Goal: Complete application form: Complete application form

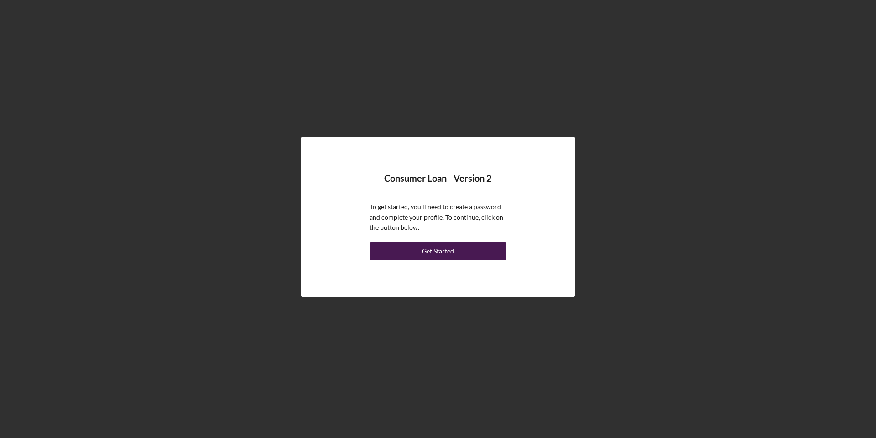
click at [484, 247] on button "Get Started" at bounding box center [438, 251] width 137 height 18
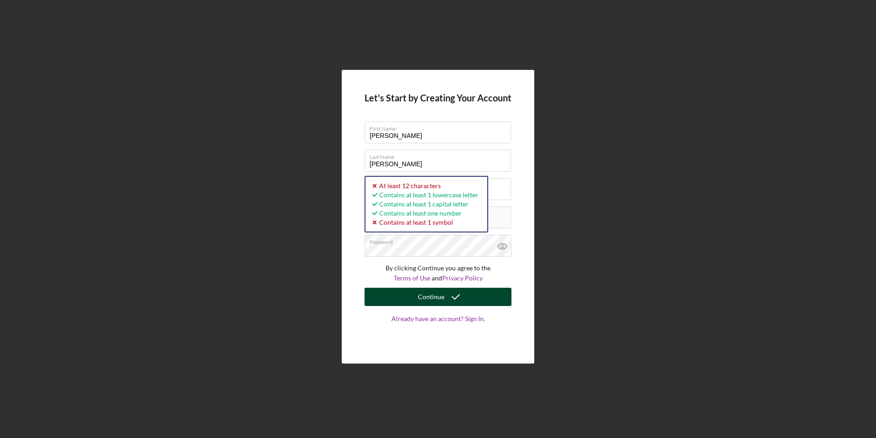
click at [403, 295] on button "Continue" at bounding box center [438, 297] width 147 height 18
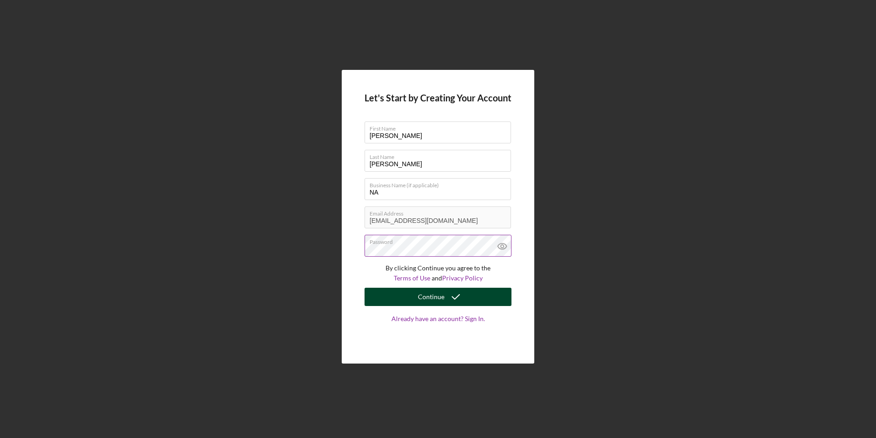
click at [397, 294] on button "Continue" at bounding box center [438, 297] width 147 height 18
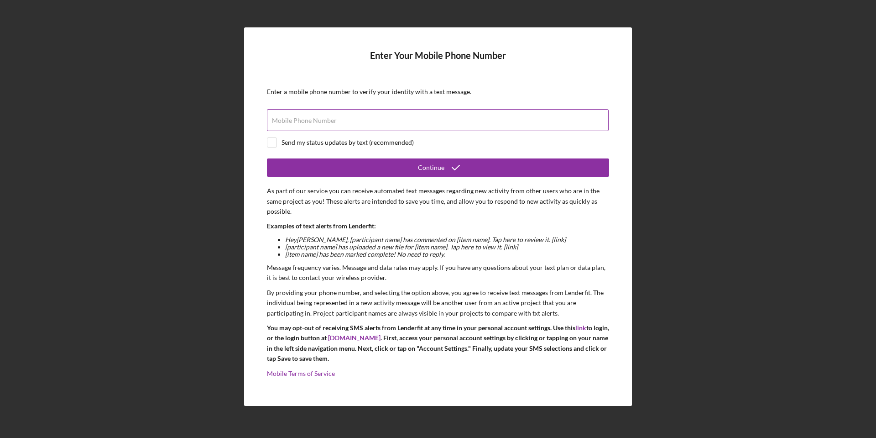
click at [433, 123] on input "Mobile Phone Number" at bounding box center [438, 120] width 342 height 22
type input "[PHONE_NUMBER]"
click at [274, 140] on input "checkbox" at bounding box center [271, 142] width 9 height 9
checkbox input "true"
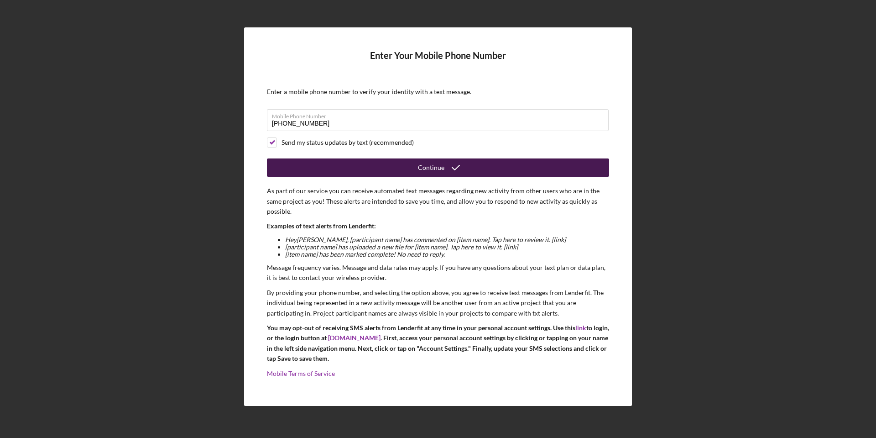
click at [350, 168] on button "Continue" at bounding box center [438, 167] width 342 height 18
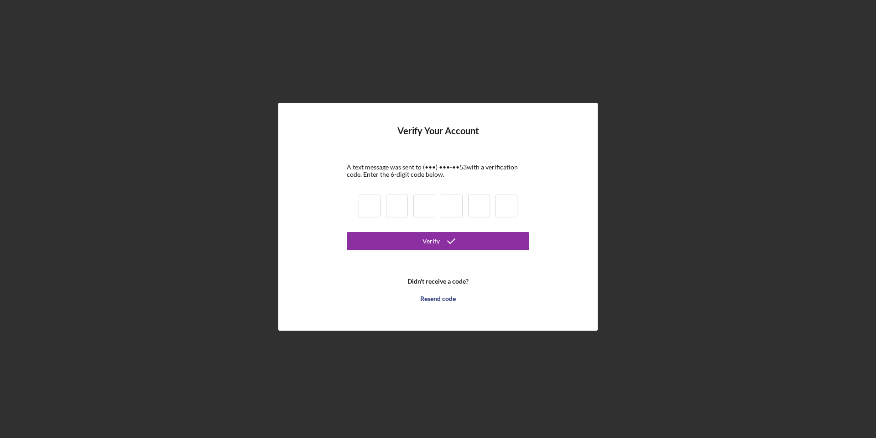
click at [376, 206] on input at bounding box center [370, 205] width 22 height 23
type input "0"
type input "5"
type input "2"
type input "6"
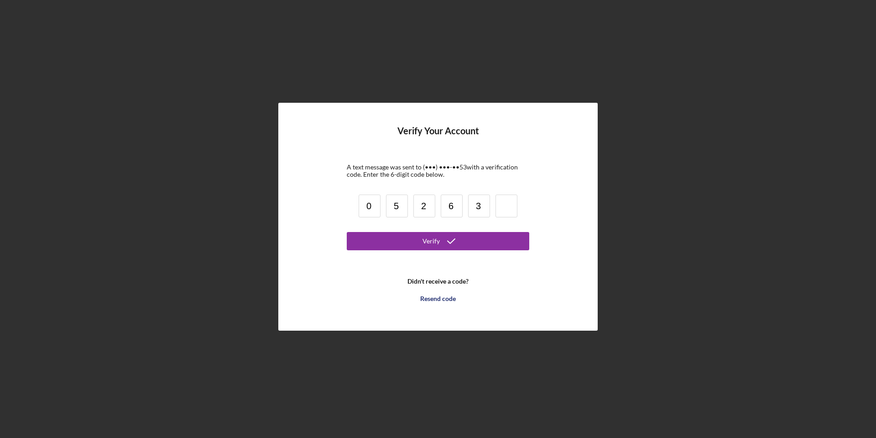
type input "3"
type input "2"
click at [465, 237] on button "Verify" at bounding box center [438, 241] width 183 height 18
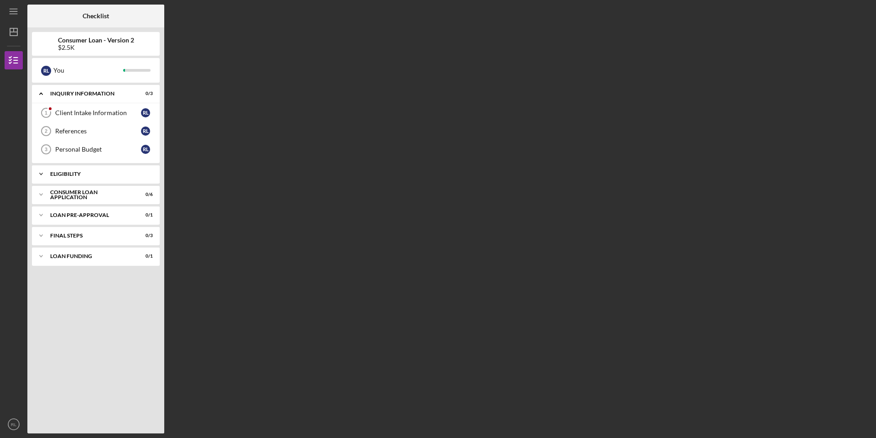
click at [71, 172] on div "Icon/Expander Eligibility 1 / 1" at bounding box center [96, 174] width 128 height 18
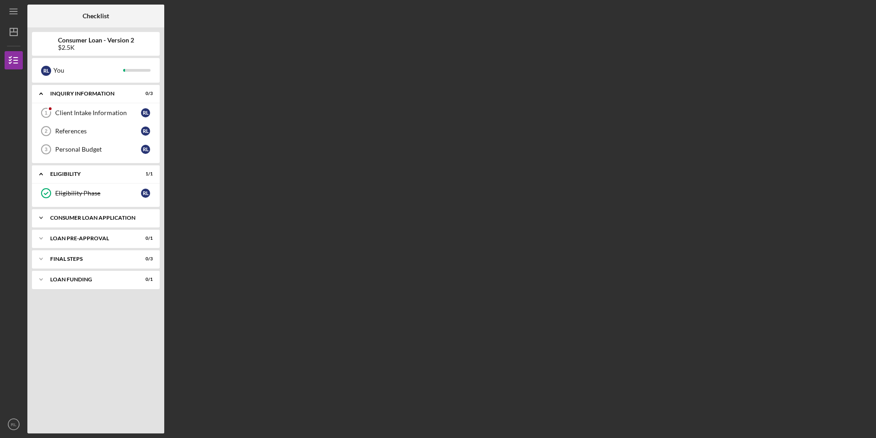
click at [93, 219] on div "Consumer Loan Application" at bounding box center [99, 217] width 98 height 5
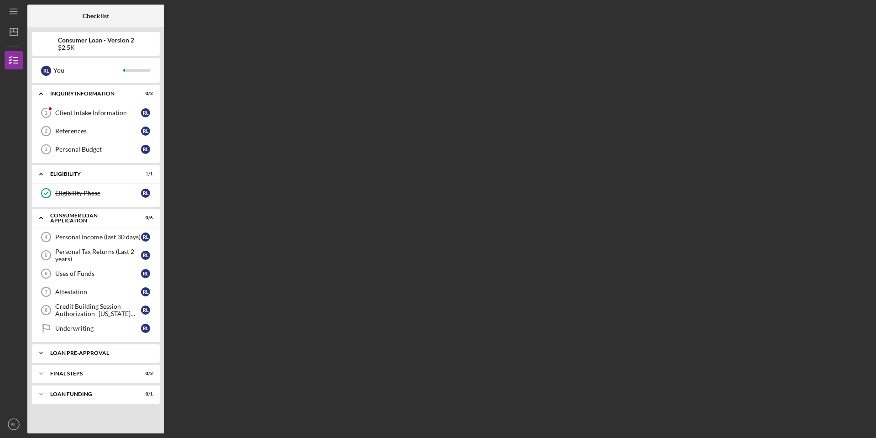
click at [113, 356] on div "Icon/Expander Loan Pre-Approval 0 / 1" at bounding box center [96, 353] width 128 height 18
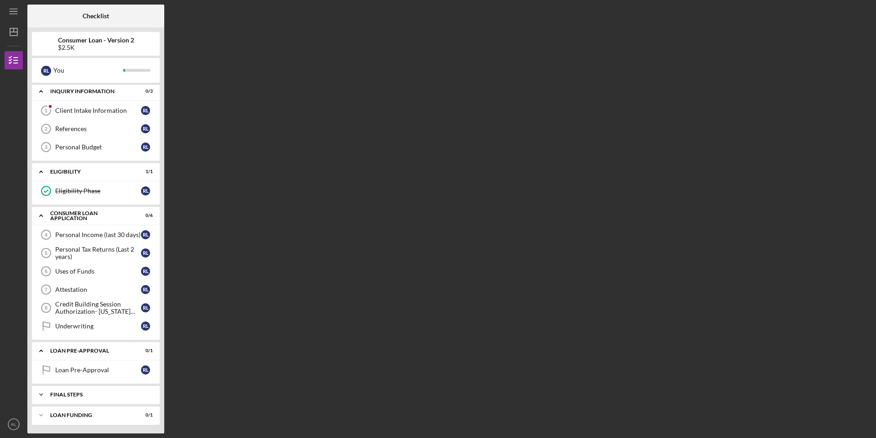
scroll to position [3, 0]
click at [43, 90] on icon "Icon/Expander" at bounding box center [41, 91] width 18 height 18
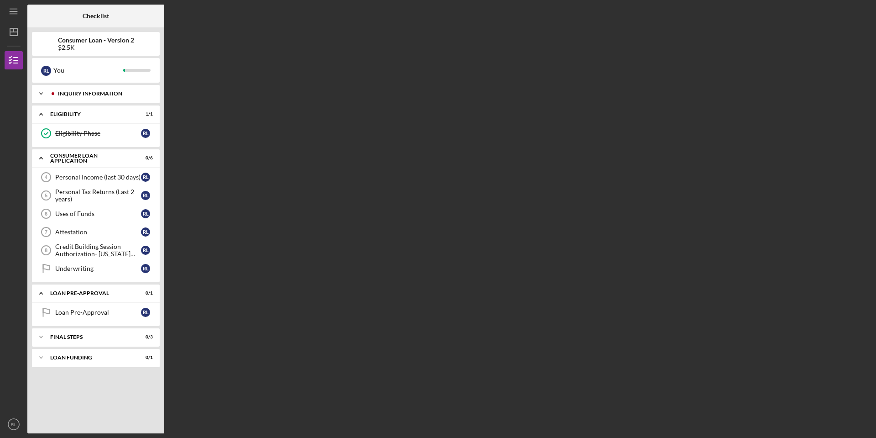
scroll to position [0, 0]
click at [13, 8] on icon "Icon/Menu" at bounding box center [14, 11] width 21 height 21
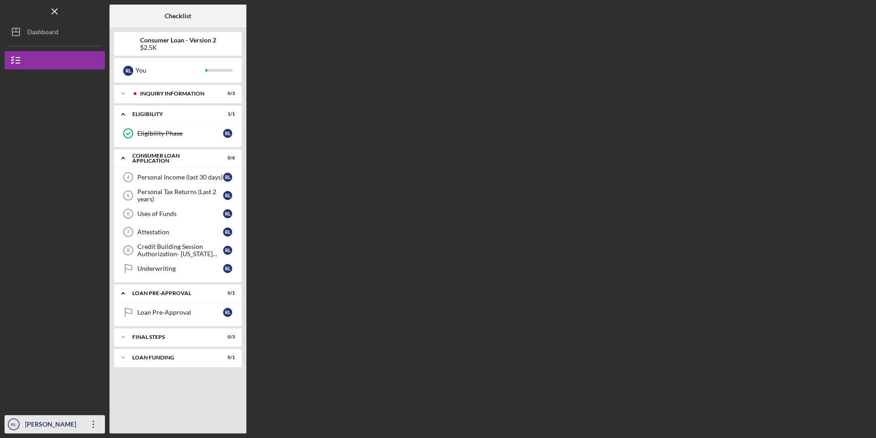
click at [43, 420] on div "[PERSON_NAME]" at bounding box center [52, 425] width 59 height 21
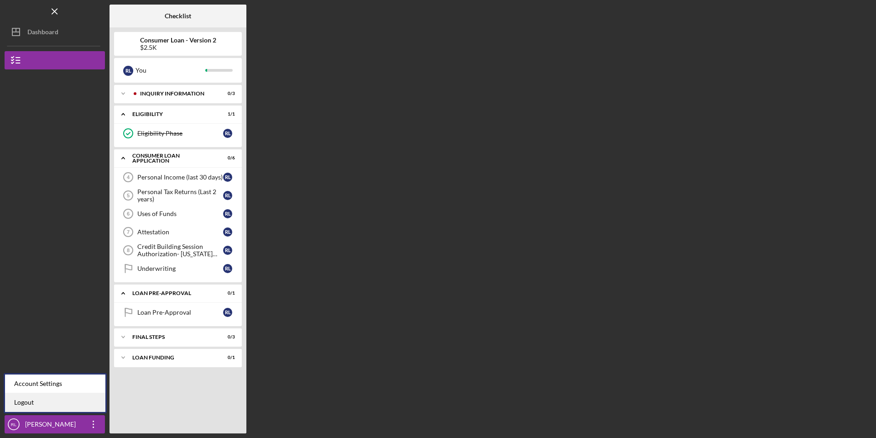
click at [40, 401] on link "Logout" at bounding box center [55, 402] width 100 height 19
